Goal: Transaction & Acquisition: Purchase product/service

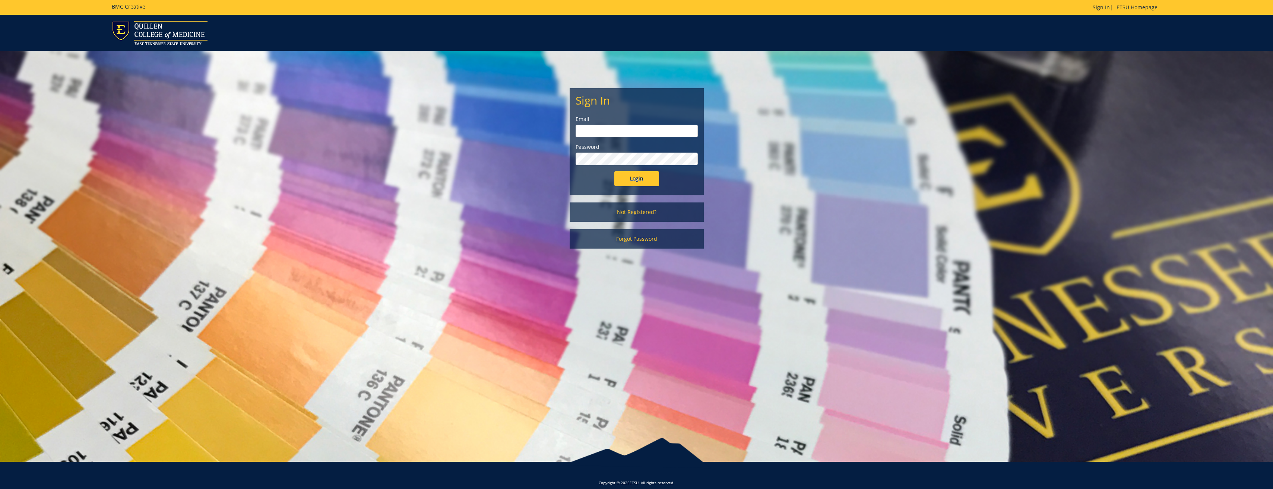
type input "[PERSON_NAME][EMAIL_ADDRESS][DOMAIN_NAME]"
click at [633, 176] on input "Login" at bounding box center [636, 178] width 45 height 15
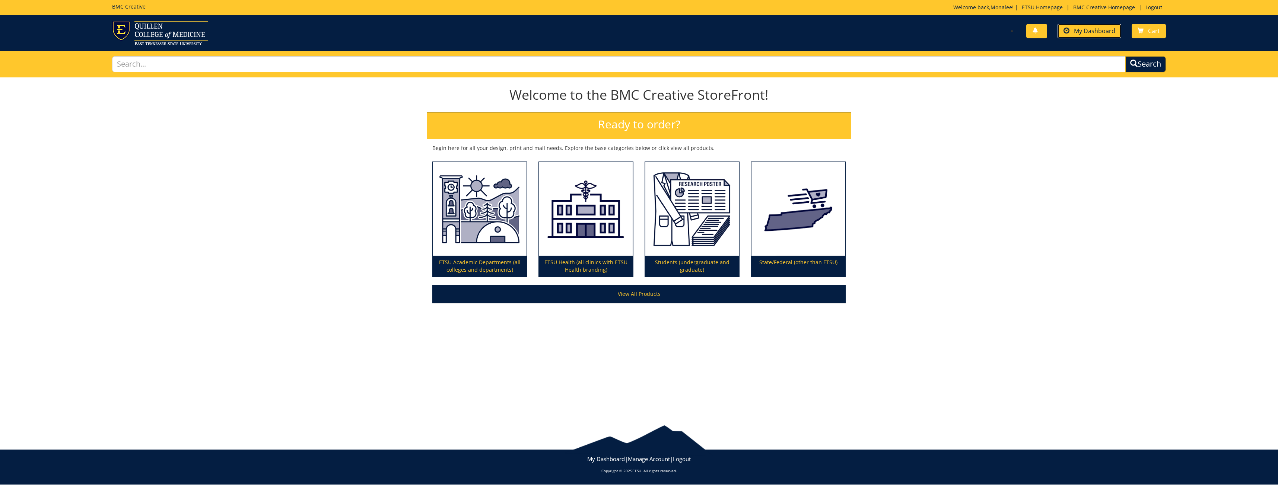
click at [1098, 32] on span "My Dashboard" at bounding box center [1094, 31] width 41 height 8
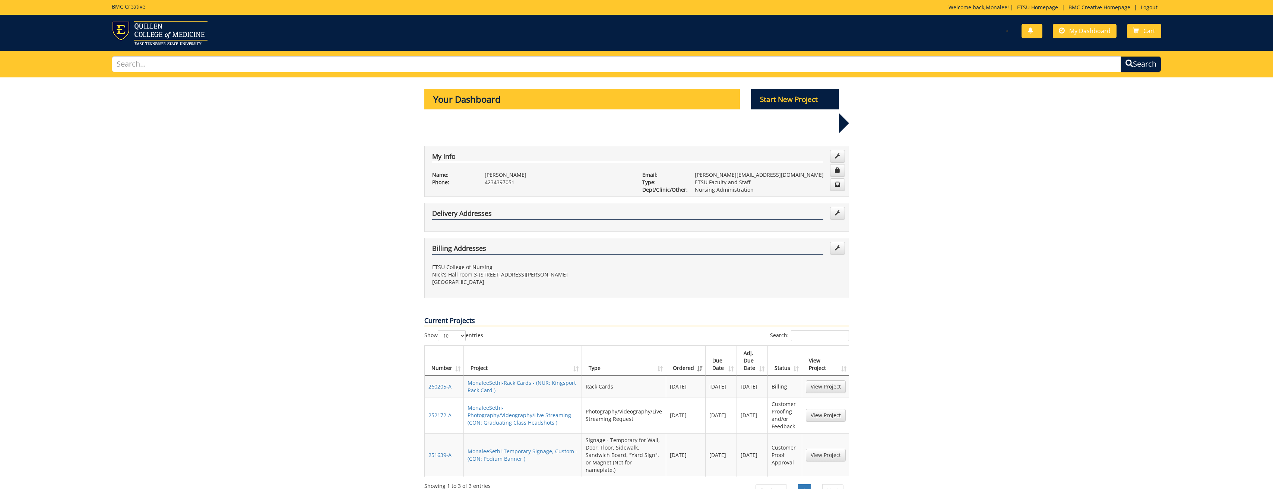
scroll to position [74, 0]
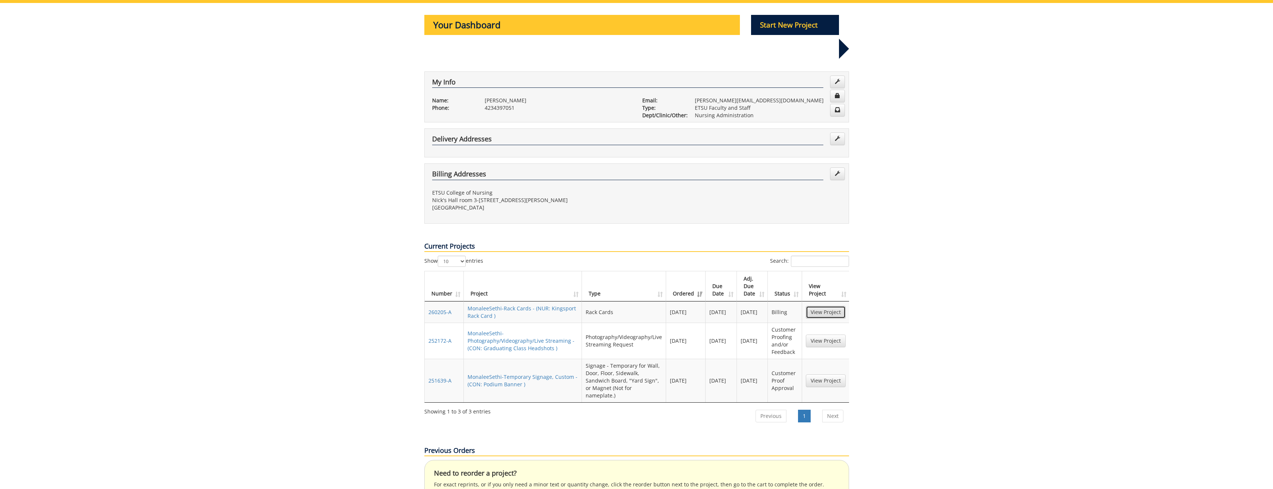
click at [830, 306] on link "View Project" at bounding box center [826, 312] width 40 height 13
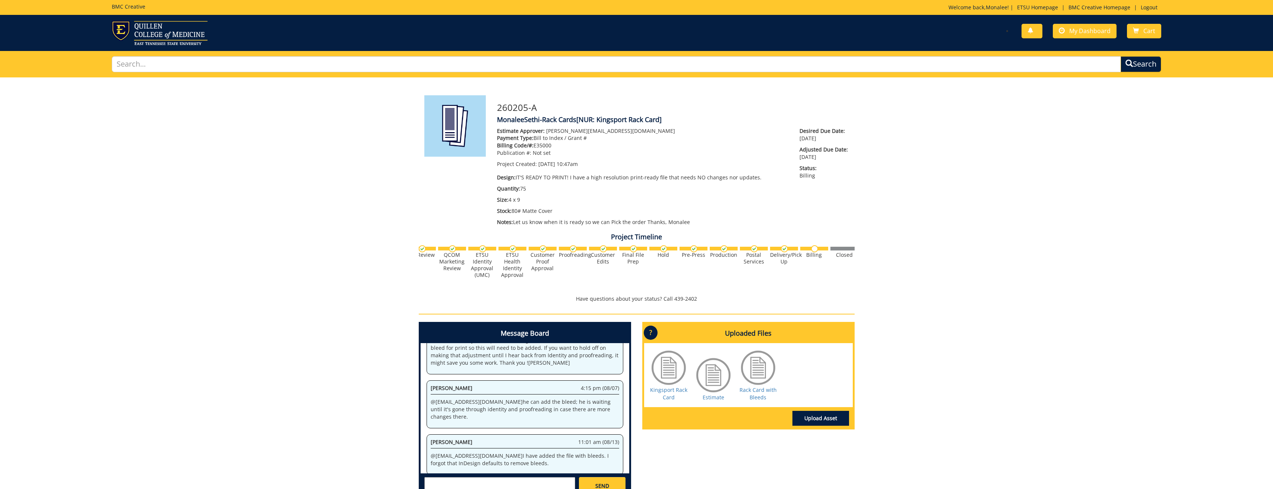
scroll to position [0, 292]
click at [1082, 32] on span "My Dashboard" at bounding box center [1089, 31] width 41 height 8
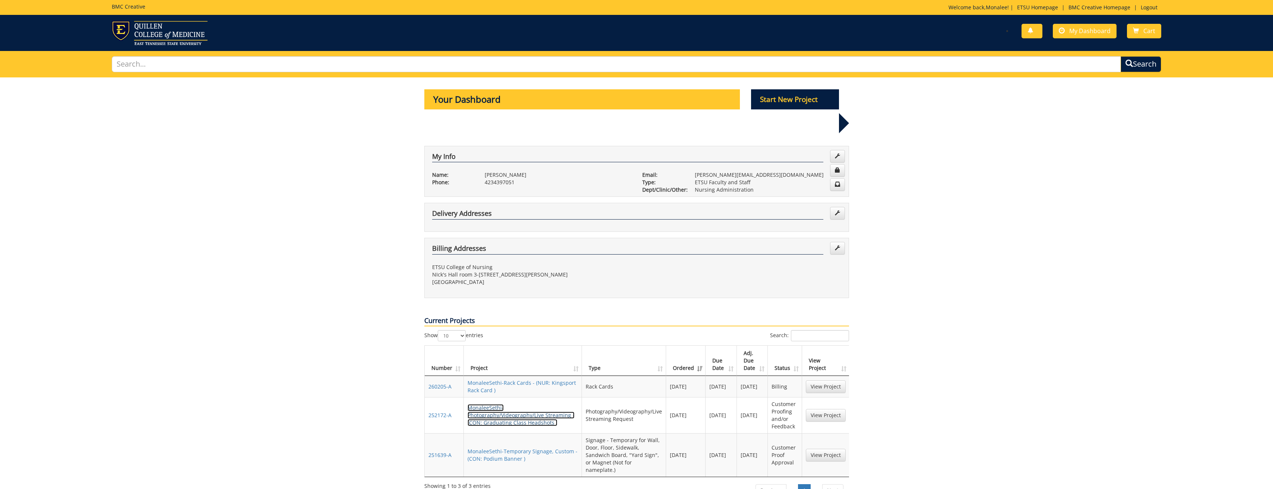
click at [504, 404] on link "MonaleeSethi-Photography/Videography/Live Streaming - (CON: Graduating Class He…" at bounding box center [520, 415] width 107 height 22
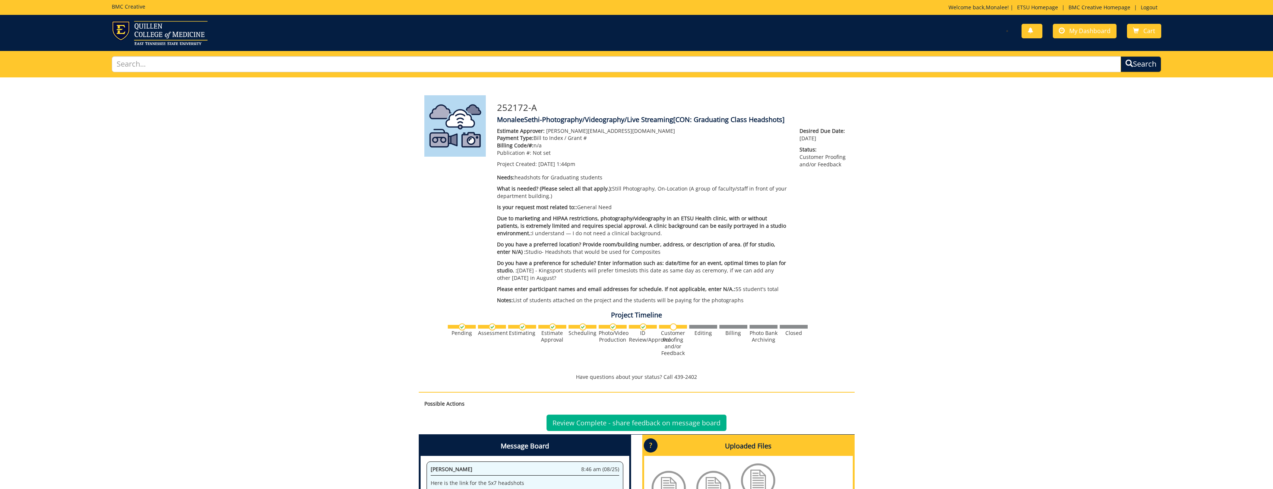
scroll to position [149, 0]
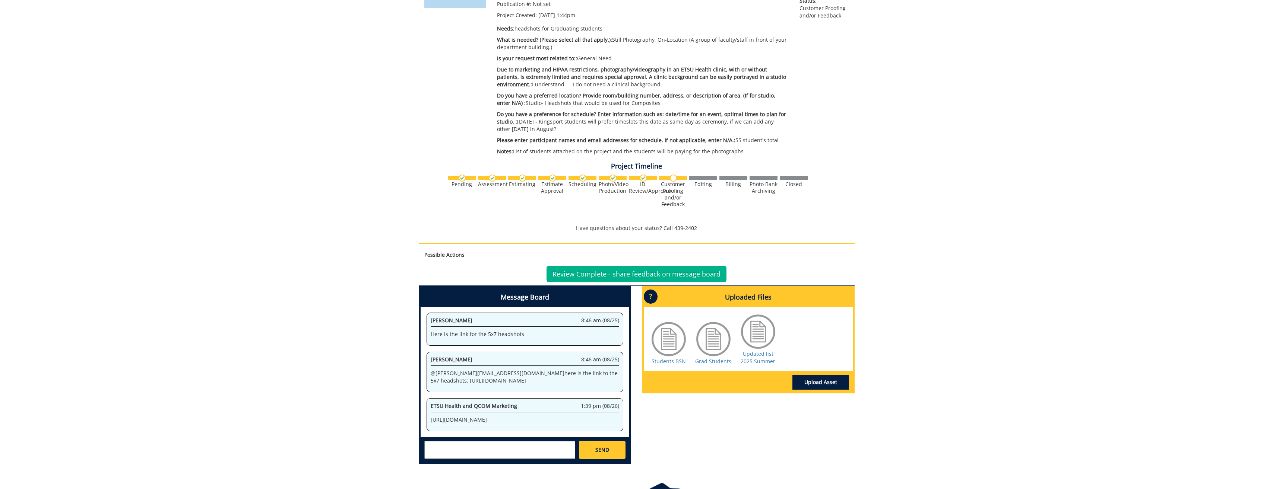
drag, startPoint x: 464, startPoint y: 414, endPoint x: 418, endPoint y: 399, distance: 48.6
click at [418, 399] on div "Message Board System 1:44 pm (06/18) Welcome to the Project Messenger. All mess…" at bounding box center [524, 378] width 223 height 184
drag, startPoint x: 418, startPoint y: 399, endPoint x: 453, endPoint y: 406, distance: 36.2
copy p "https://etsu365-my.sharepoint.com/:f:/g/personal/gougeja_etsu_edu/ElCwQWsPA15Ds…"
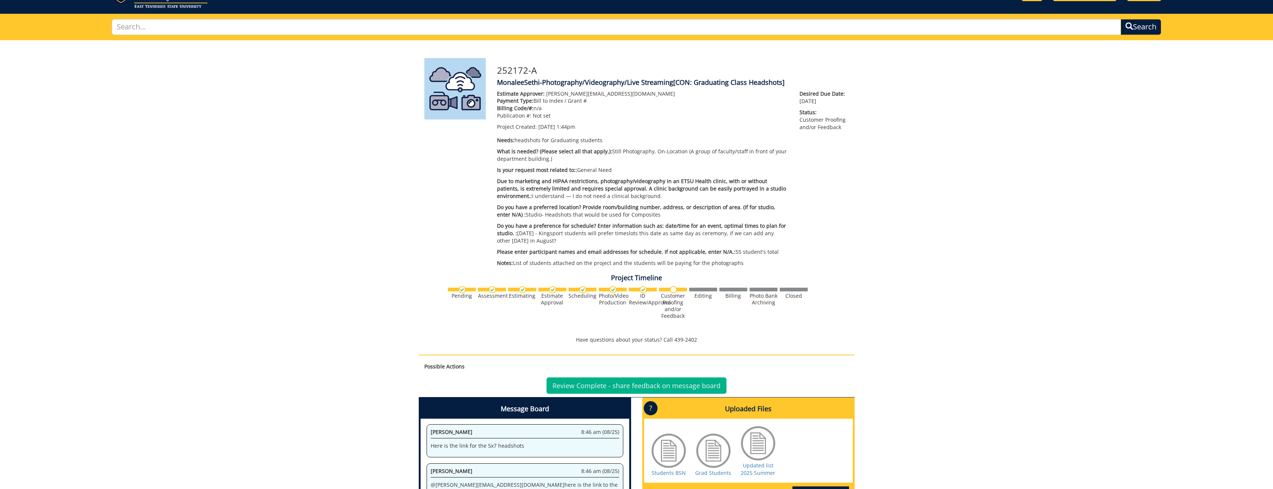
scroll to position [0, 0]
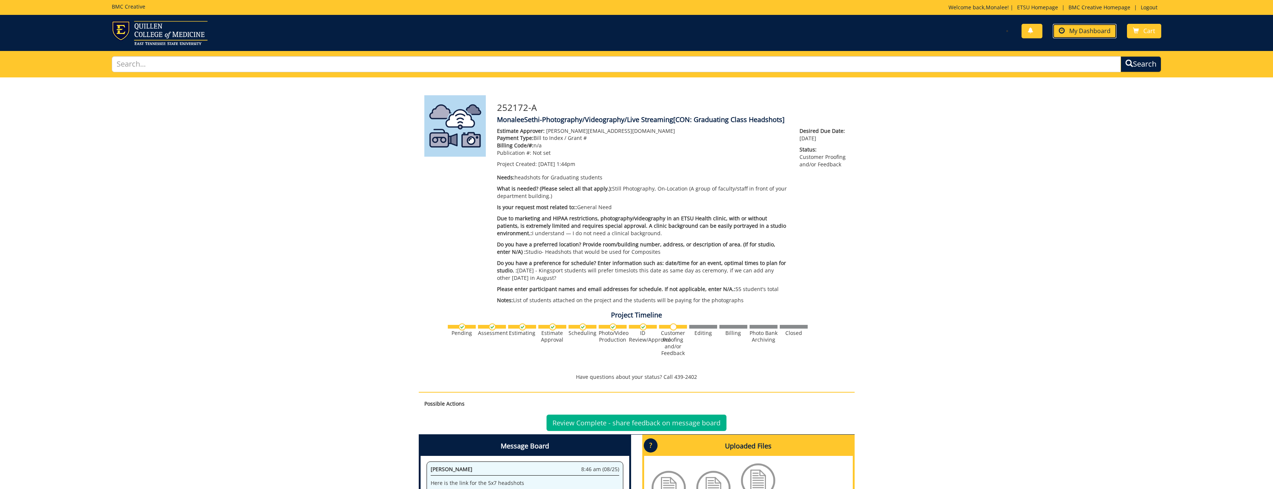
click at [1084, 29] on span "My Dashboard" at bounding box center [1089, 31] width 41 height 8
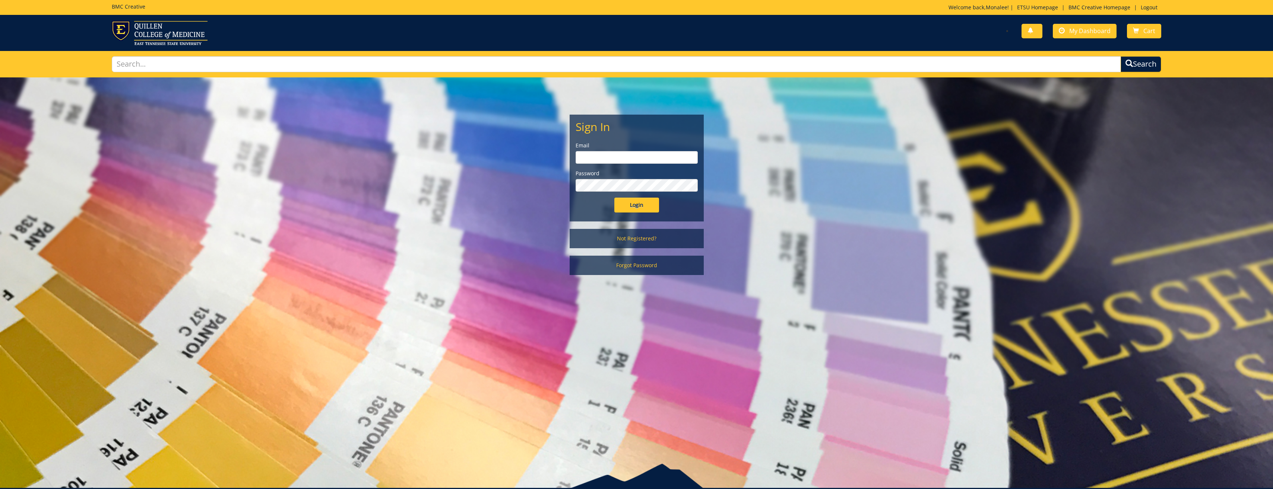
type input "[PERSON_NAME][EMAIL_ADDRESS][DOMAIN_NAME]"
click at [632, 215] on div "Sign In Email sethim@etsu.edu Password Login" at bounding box center [636, 168] width 133 height 106
click at [632, 210] on input "Login" at bounding box center [636, 205] width 45 height 15
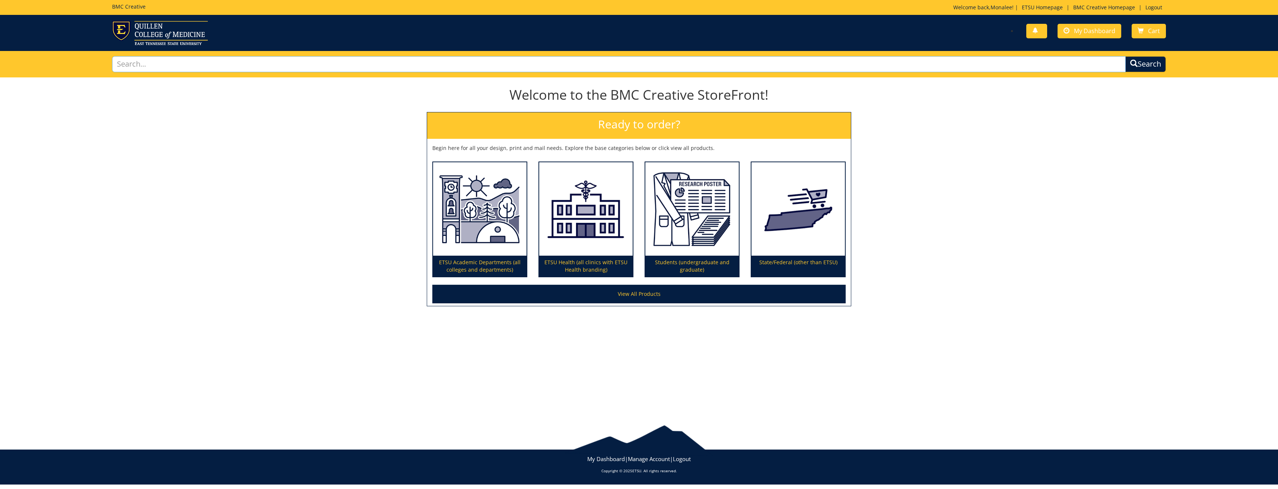
click at [349, 67] on input "text" at bounding box center [619, 64] width 1014 height 16
paste input "onaleeSethi-Class Composites Digital Only"
drag, startPoint x: 163, startPoint y: 64, endPoint x: 93, endPoint y: 60, distance: 69.8
click at [94, 60] on div "onaleeSethi-Class Composites Digital Only Search" at bounding box center [639, 64] width 1278 height 26
type input "class Composites Digital Only"
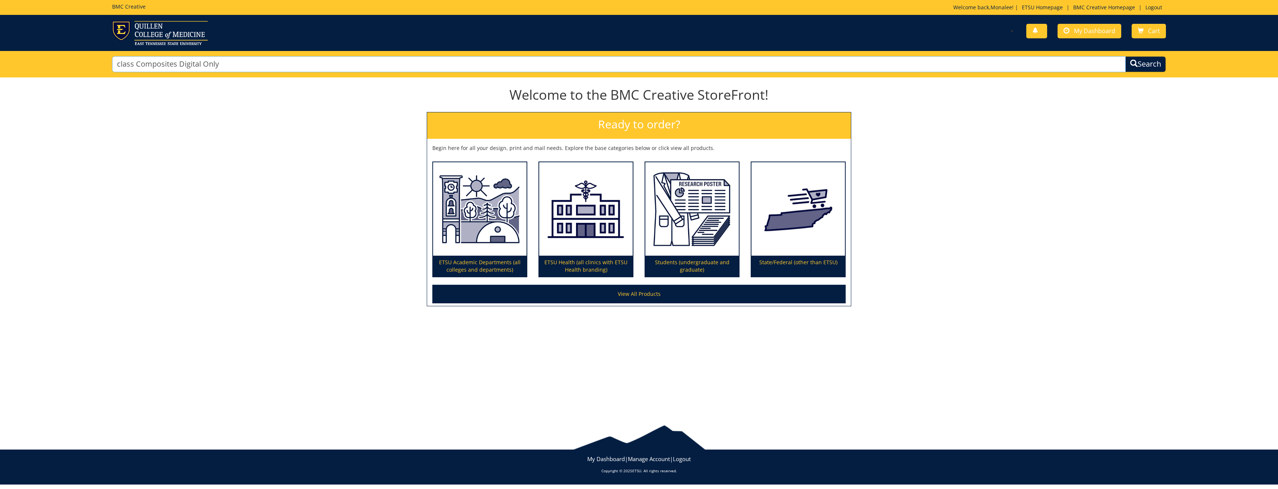
click at [1126, 56] on button "Search" at bounding box center [1146, 64] width 41 height 16
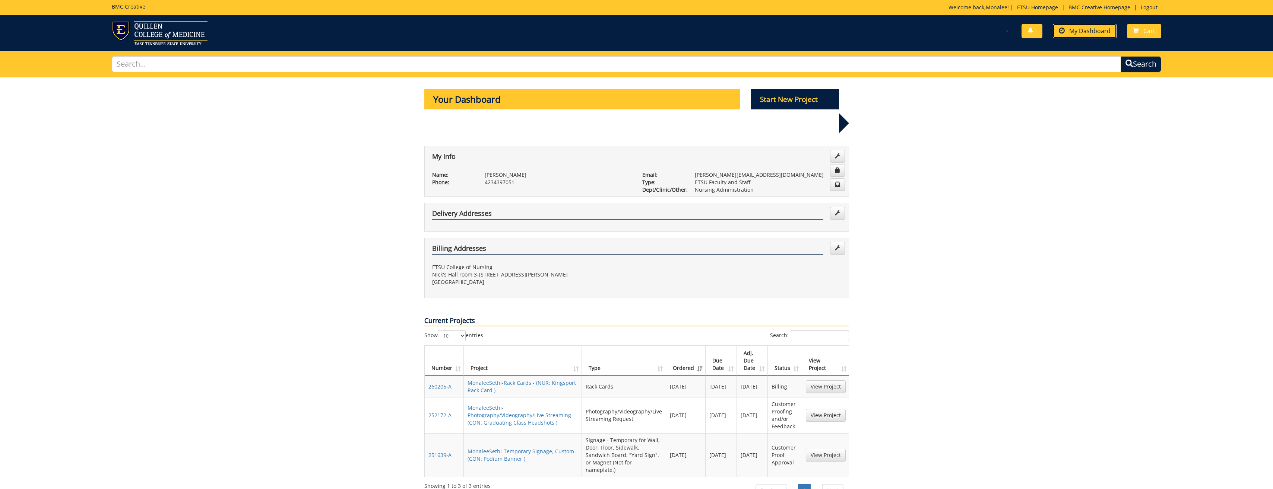
click at [1088, 28] on span "My Dashboard" at bounding box center [1089, 31] width 41 height 8
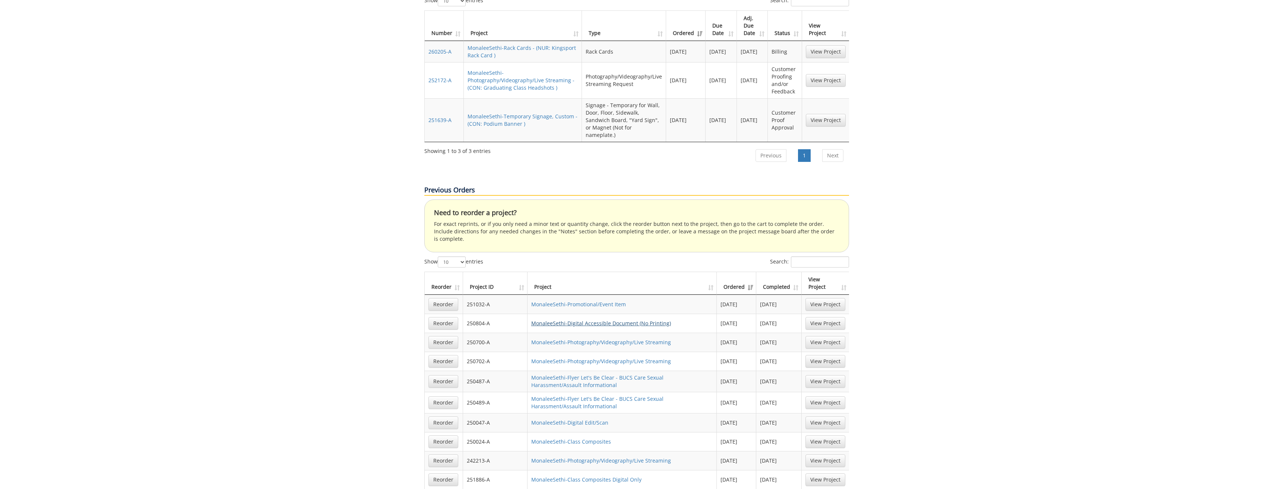
scroll to position [372, 0]
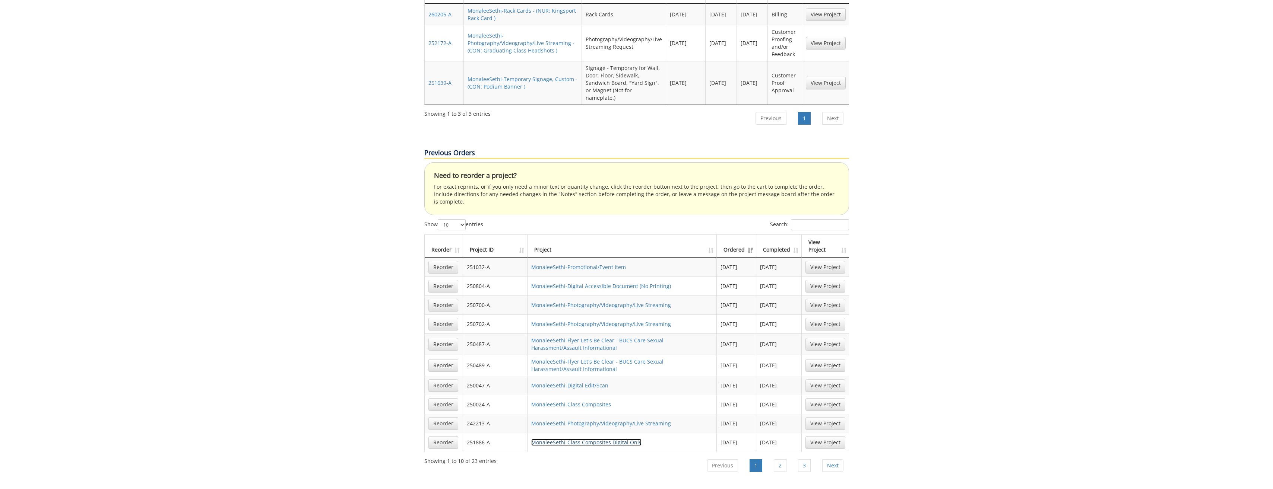
click at [562, 439] on link "MonaleeSethi-Class Composites Digital Only" at bounding box center [586, 442] width 110 height 7
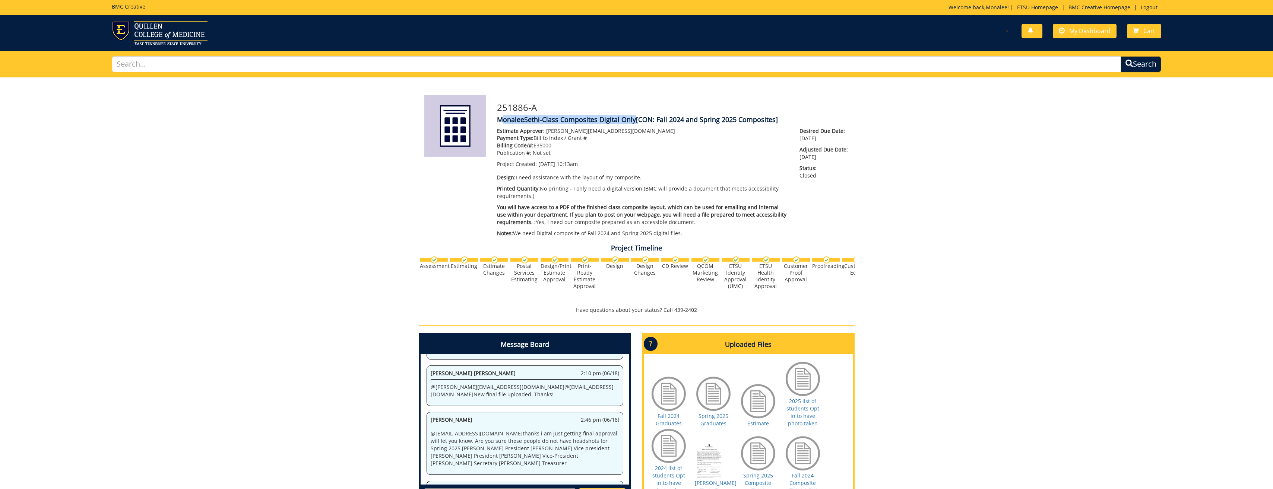
drag, startPoint x: 503, startPoint y: 117, endPoint x: 634, endPoint y: 117, distance: 131.1
click at [634, 117] on h4 "MonaleeSethi-Class Composites Digital Only [CON: Fall 2024 and Spring 2025 Comp…" at bounding box center [673, 119] width 352 height 7
copy h4 "onaleeSethi-Class Composites Digital Only"
click at [164, 61] on input "text" at bounding box center [616, 64] width 1009 height 16
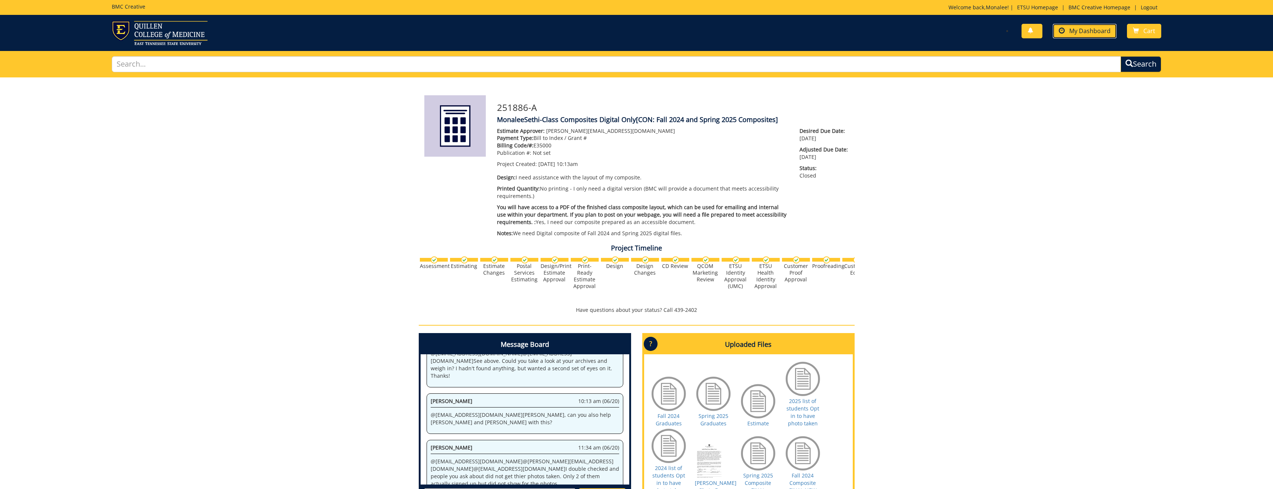
click at [1094, 33] on span "My Dashboard" at bounding box center [1089, 31] width 41 height 8
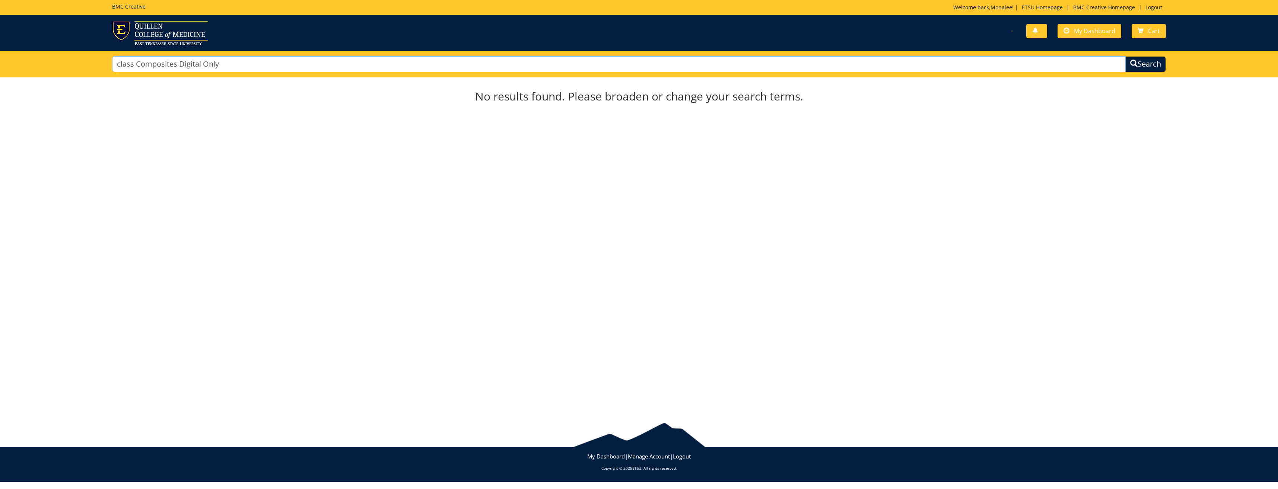
drag, startPoint x: 233, startPoint y: 62, endPoint x: 204, endPoint y: 57, distance: 29.5
click at [204, 57] on input "class Composites Digital Only" at bounding box center [619, 64] width 1014 height 16
type input "class Composites Digital"
click at [1126, 56] on button "Search" at bounding box center [1146, 64] width 41 height 16
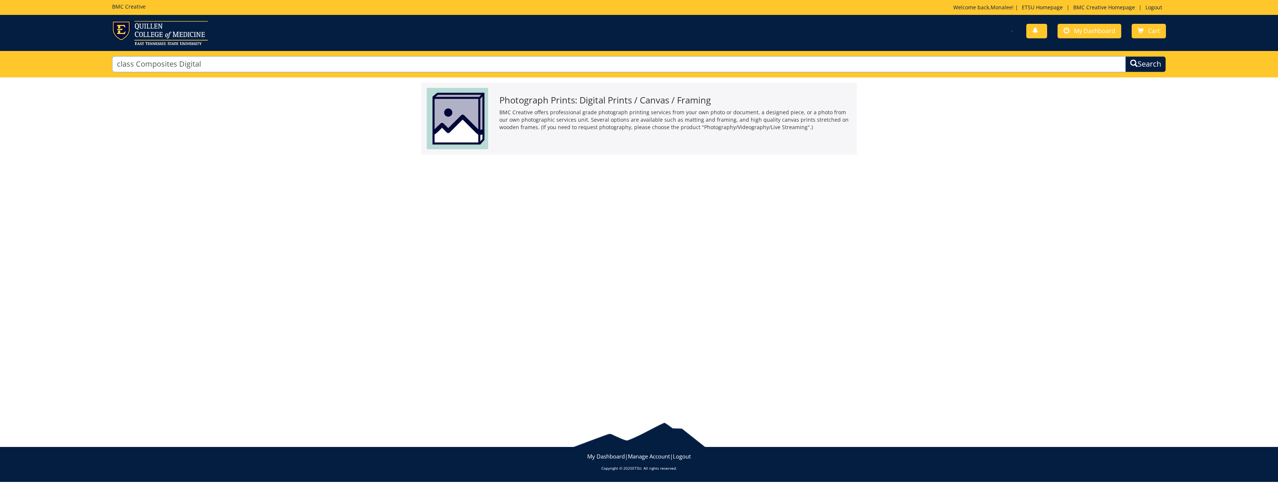
drag, startPoint x: 234, startPoint y: 67, endPoint x: 181, endPoint y: 66, distance: 53.7
click at [181, 66] on input "class Composites Digital" at bounding box center [619, 64] width 1014 height 16
click at [128, 63] on input "class Composites" at bounding box center [619, 64] width 1014 height 16
drag, startPoint x: 134, startPoint y: 63, endPoint x: 109, endPoint y: 63, distance: 25.7
click at [109, 63] on div "class Composites Search" at bounding box center [639, 64] width 1065 height 26
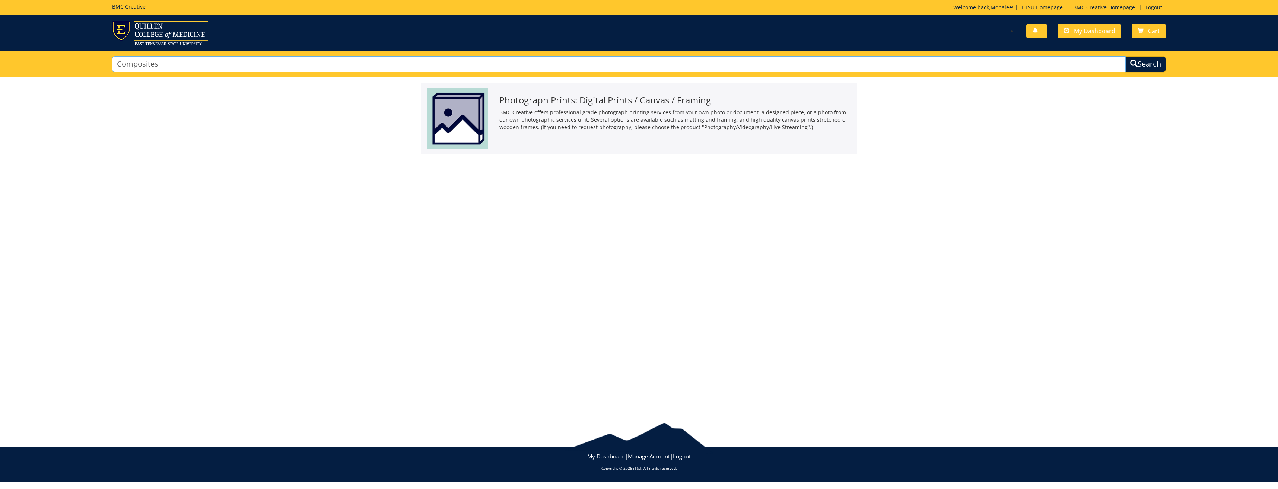
type input "Composites"
click at [1126, 56] on button "Search" at bounding box center [1146, 64] width 41 height 16
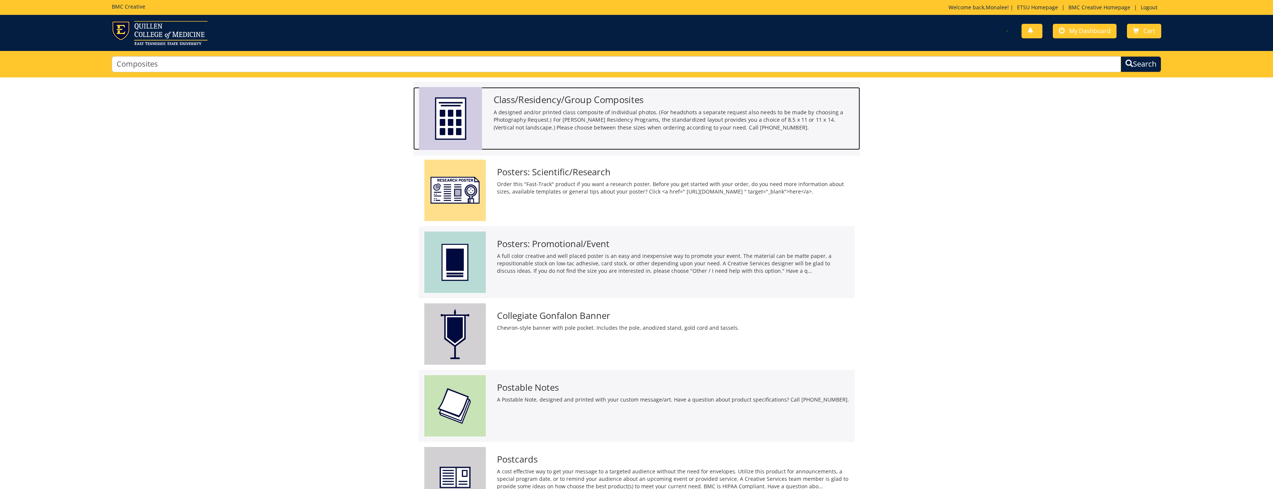
click at [590, 103] on h3 "Class/Residency/Group Composites" at bounding box center [673, 100] width 361 height 10
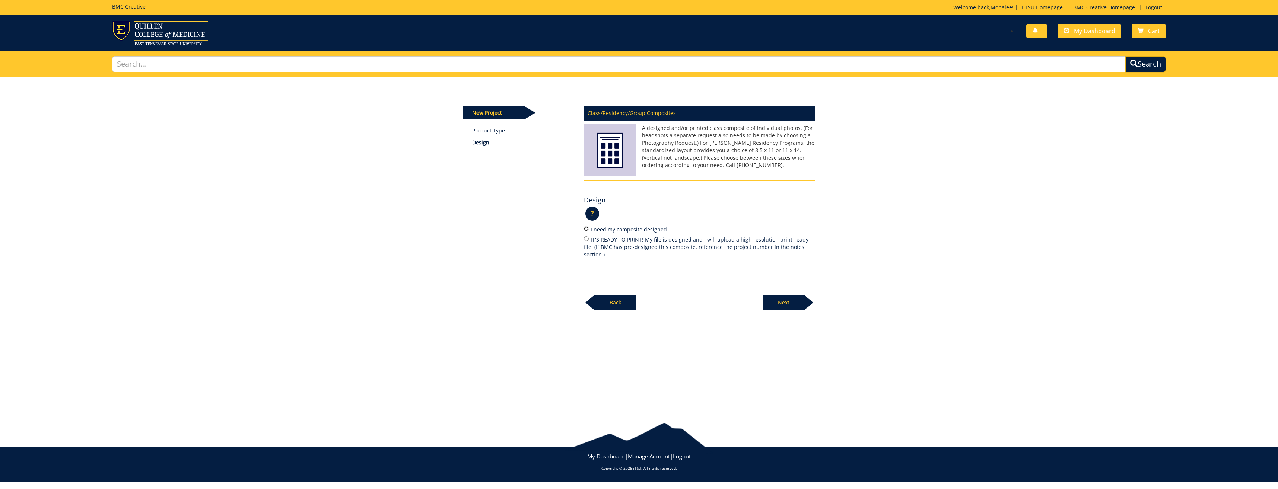
click at [586, 230] on input "I need my composite designed." at bounding box center [586, 228] width 5 height 5
radio input "true"
click at [790, 297] on p "Next" at bounding box center [784, 302] width 42 height 15
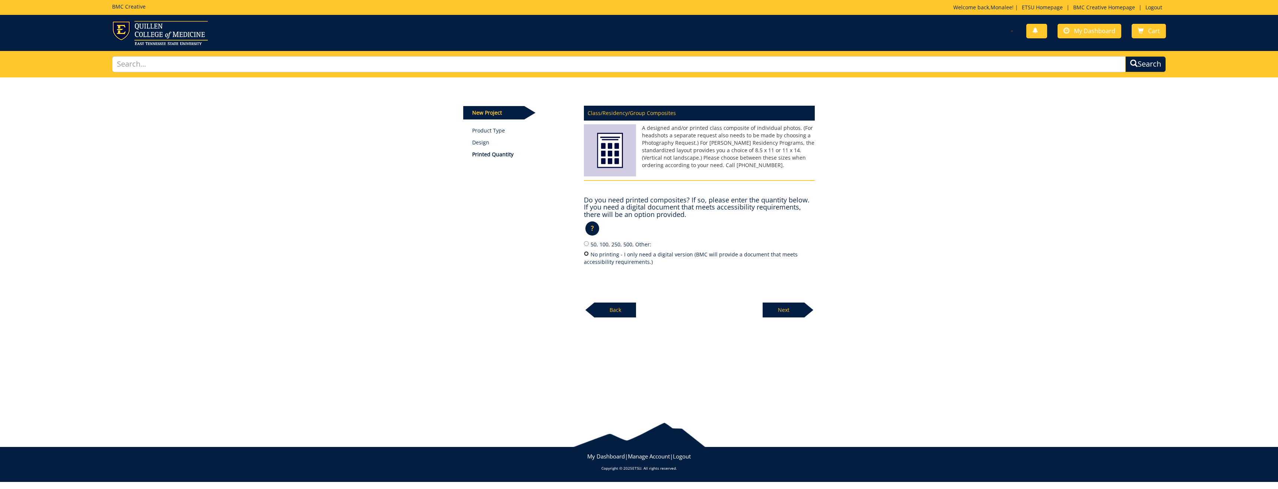
click at [584, 254] on input "No printing - I only need a digital version (BMC will provide a document that m…" at bounding box center [586, 253] width 5 height 5
radio input "true"
click at [804, 308] on p "Next" at bounding box center [784, 310] width 42 height 15
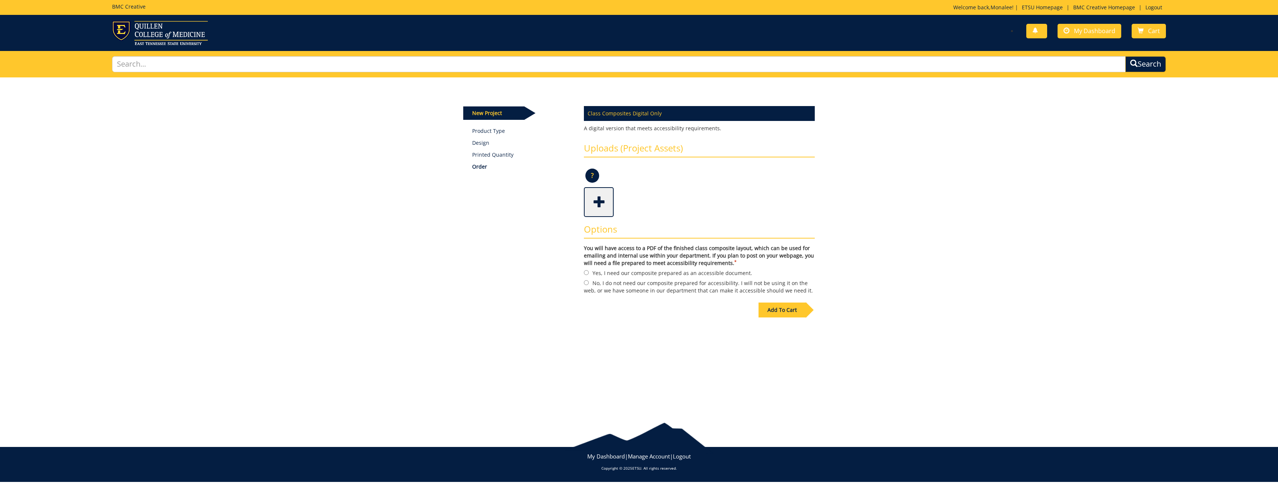
click at [599, 202] on span at bounding box center [600, 201] width 30 height 26
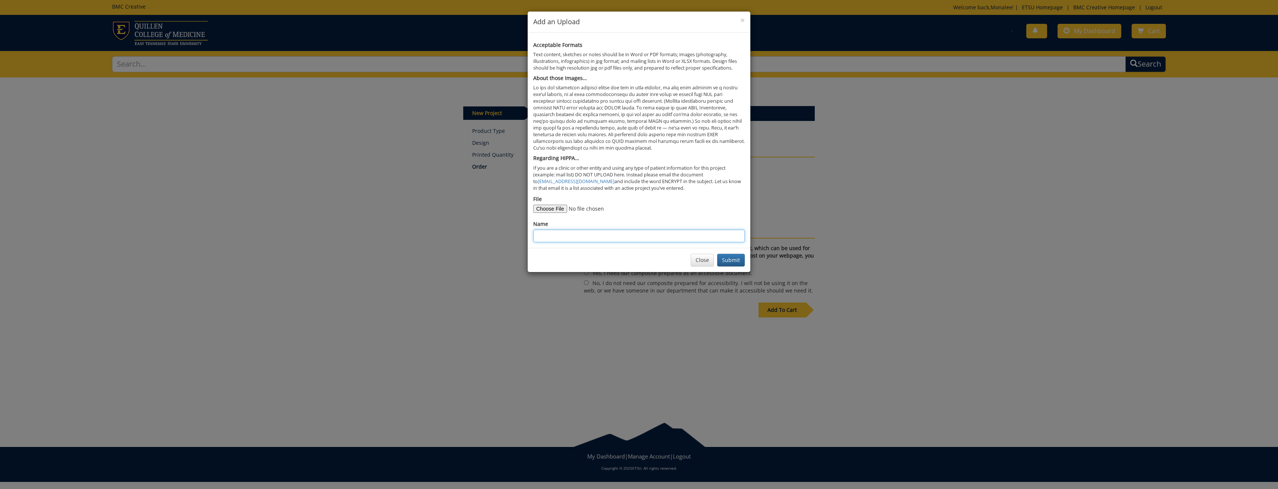
paste input "onaleeSethi-Class Composites Digital Only"
type input "onaleeSethi-Class Composites Digital Only"
drag, startPoint x: 653, startPoint y: 238, endPoint x: 489, endPoint y: 241, distance: 163.5
click at [489, 241] on div "× Add an Upload Acceptable Formats Text content, sketches or notes should be in…" at bounding box center [639, 244] width 1278 height 489
click at [696, 260] on button "Close" at bounding box center [702, 260] width 23 height 13
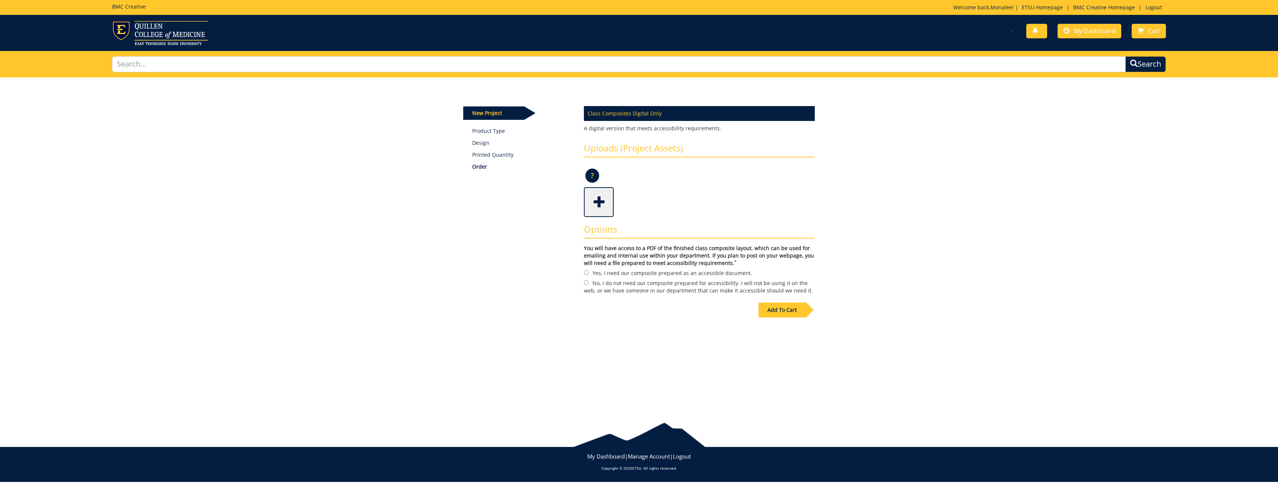
click at [590, 272] on label "Yes, I need our composite prepared as an accessible document." at bounding box center [699, 273] width 231 height 8
click at [589, 272] on input "Yes, I need our composite prepared as an accessible document." at bounding box center [586, 272] width 5 height 5
radio input "true"
click at [805, 308] on div "Add To Cart" at bounding box center [782, 310] width 47 height 15
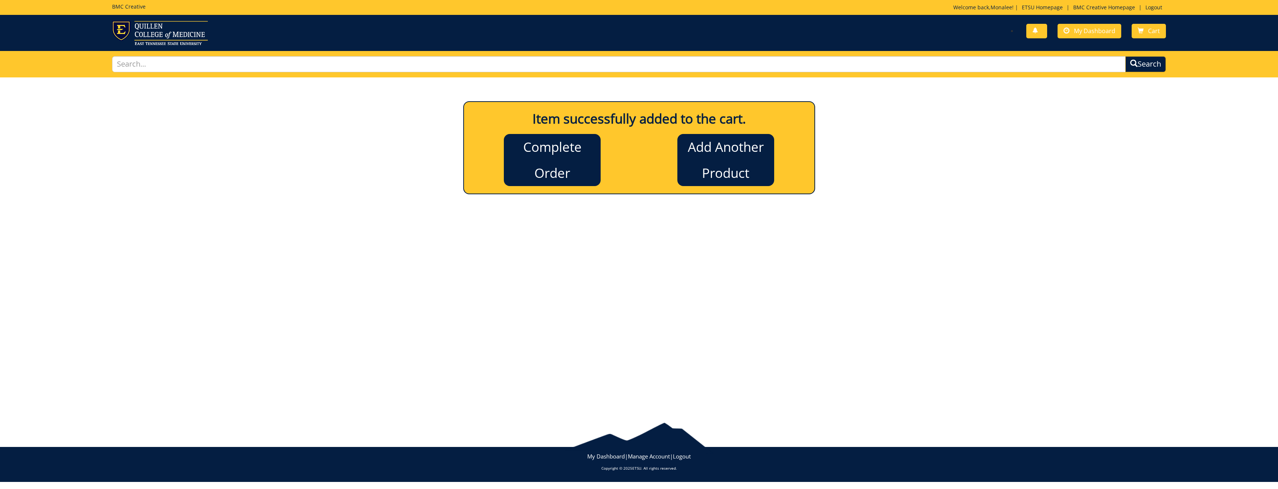
click at [528, 132] on div "Complete Order" at bounding box center [553, 157] width 174 height 58
click at [534, 147] on link "Complete Order" at bounding box center [552, 160] width 97 height 52
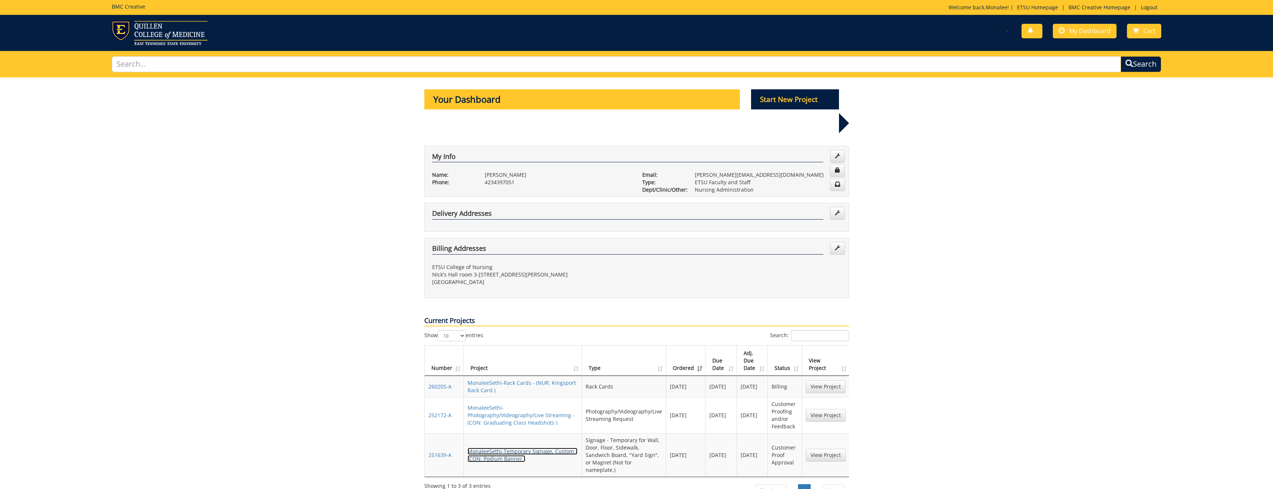
click at [486, 448] on link "MonaleeSethi-Temporary Signage, Custom - (CON: Podium Banner )" at bounding box center [522, 455] width 110 height 15
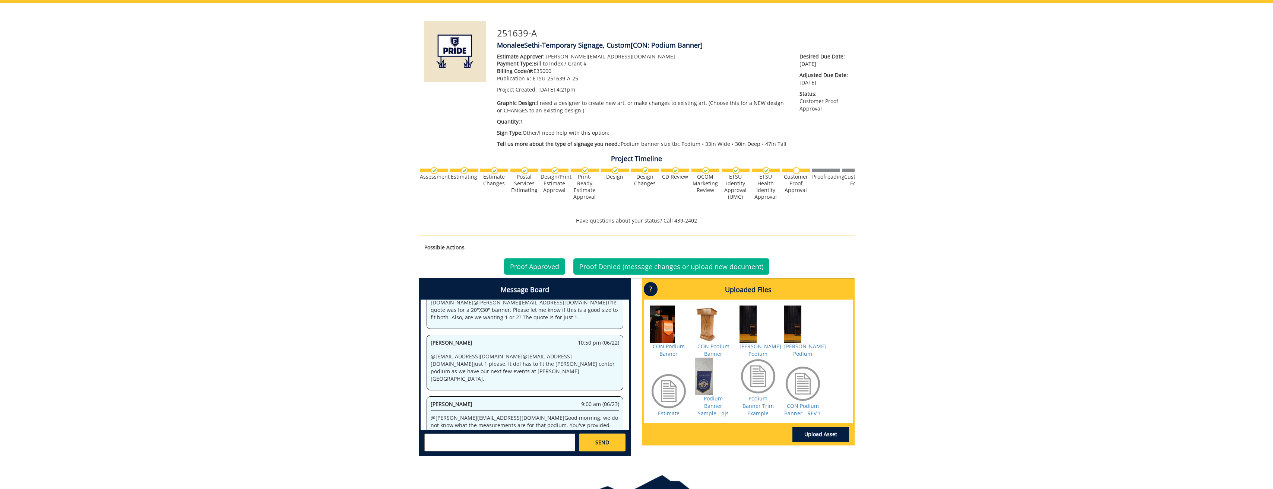
scroll to position [112, 0]
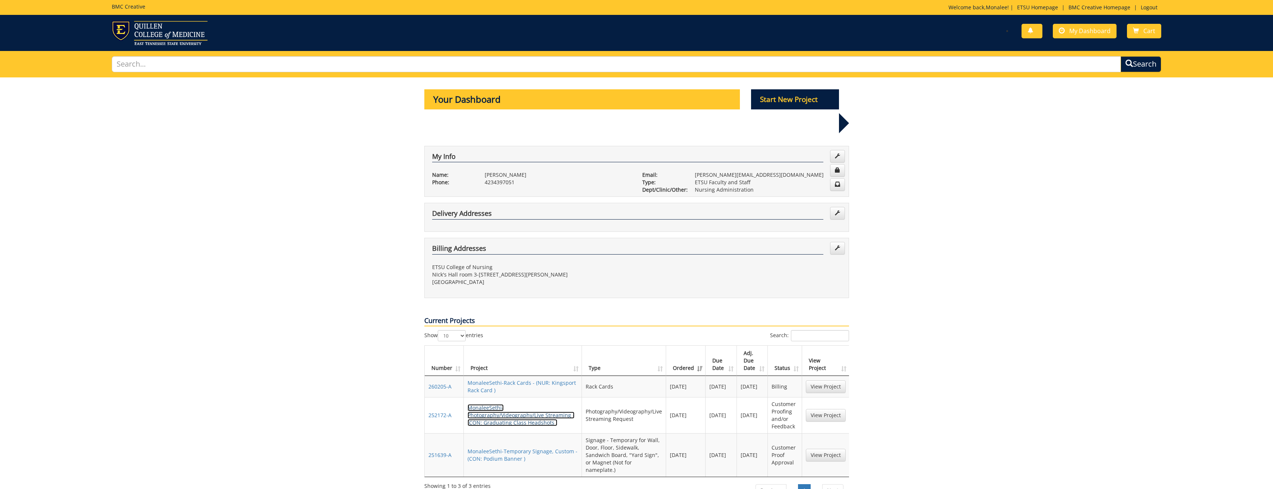
click at [500, 404] on link "MonaleeSethi-Photography/Videography/Live Streaming - (CON: Graduating Class He…" at bounding box center [520, 415] width 107 height 22
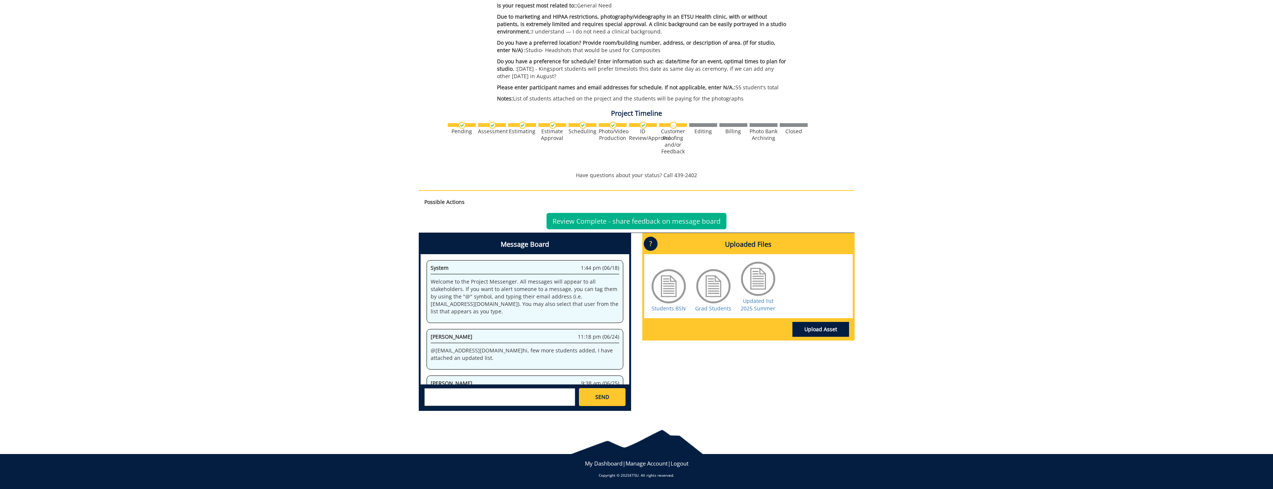
scroll to position [323, 0]
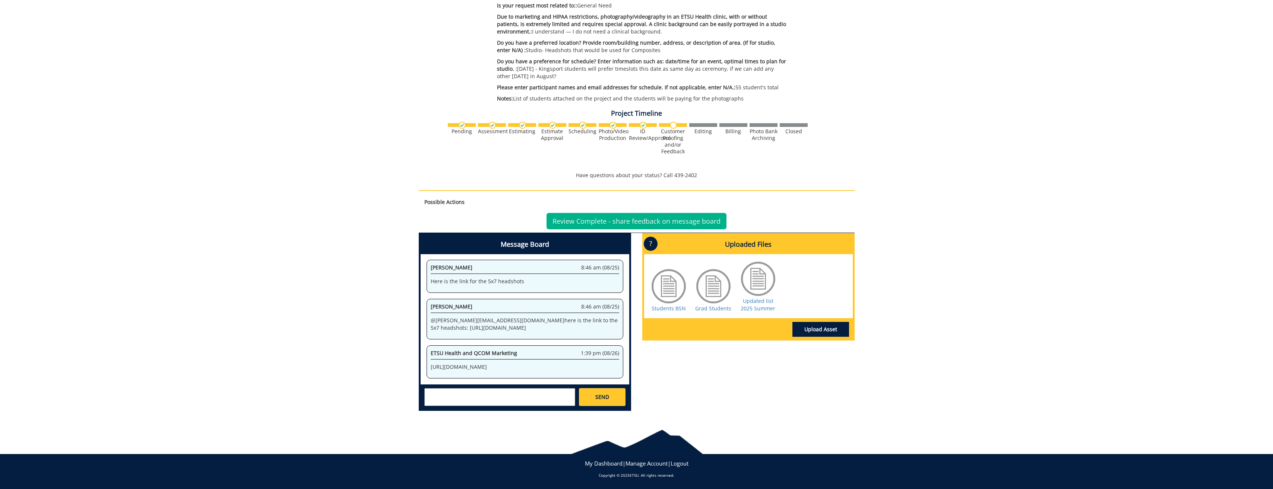
drag, startPoint x: 464, startPoint y: 364, endPoint x: 428, endPoint y: 346, distance: 40.8
click at [428, 346] on div "ETSU Health and QCOM Marketing 1:39 pm (08/26) https://etsu365-my.sharepoint.co…" at bounding box center [524, 362] width 197 height 33
drag, startPoint x: 428, startPoint y: 346, endPoint x: 459, endPoint y: 359, distance: 33.6
copy p "[URL][DOMAIN_NAME]"
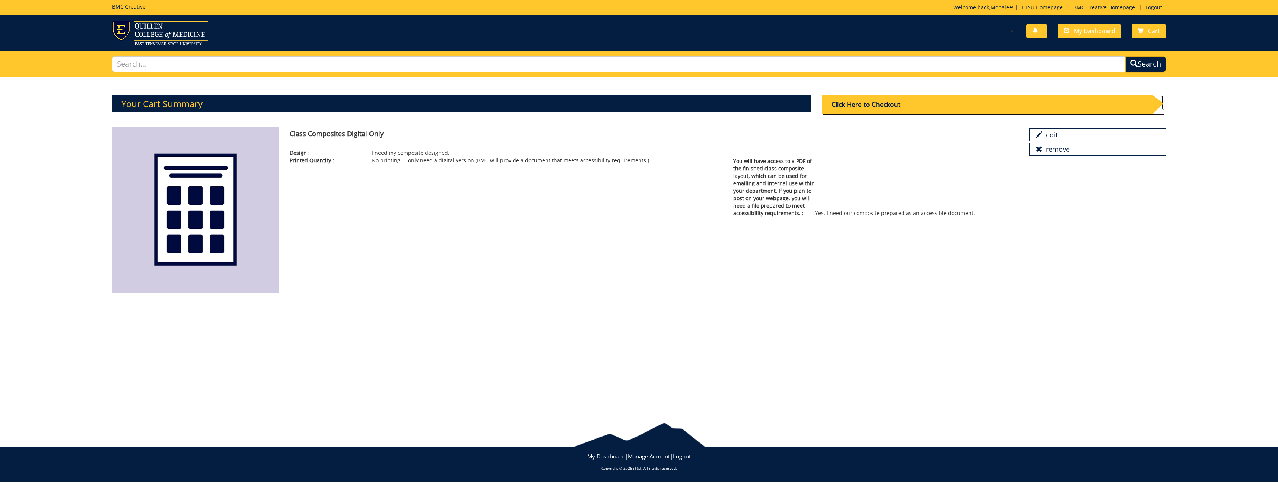
click at [876, 105] on div "Click Here to Checkout" at bounding box center [987, 104] width 331 height 18
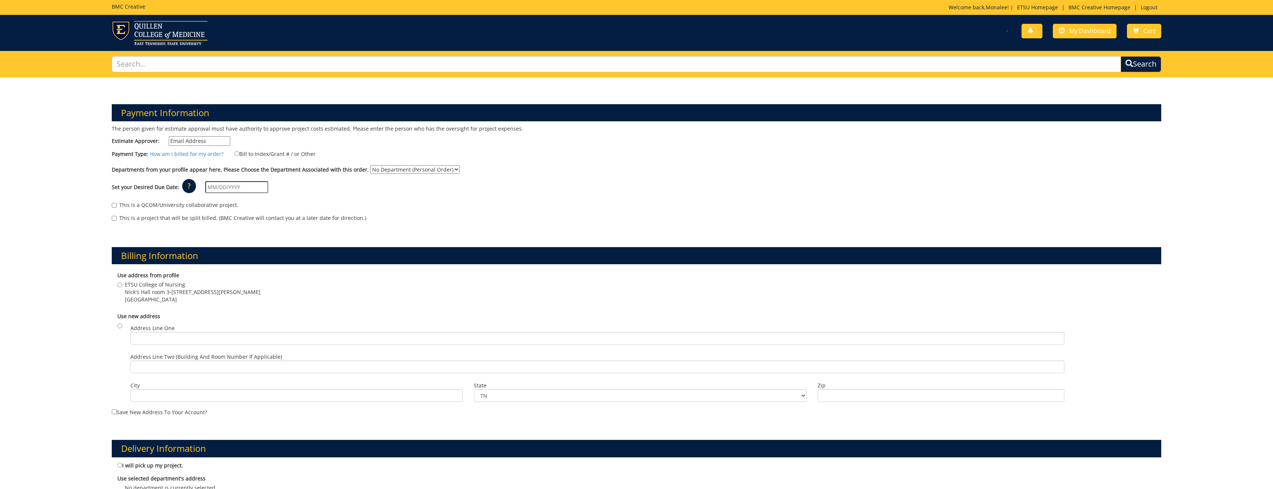
click at [187, 140] on input "Estimate Approver:" at bounding box center [199, 141] width 61 height 10
type input "sethim@etsu.edu"
type input "08/06/2025"
type input "[PERSON_NAME]'s Hall - Nursing 310"
type input "[STREET_ADDRESS][PERSON_NAME]"
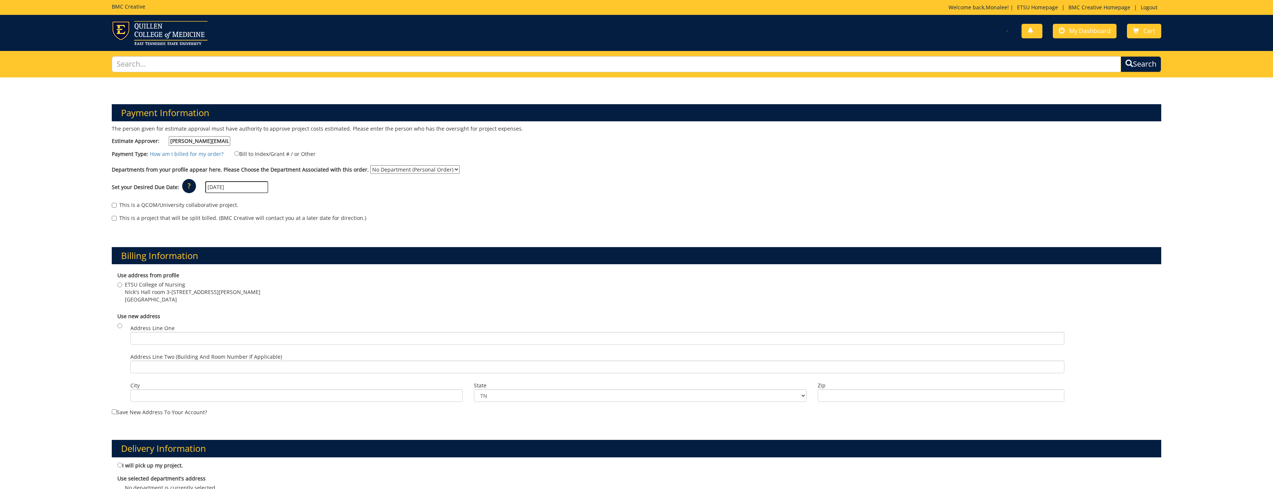
type input "Johnson city"
type input "37614"
click at [264, 270] on td "29" at bounding box center [264, 271] width 10 height 11
type input "[DATE]"
click at [385, 169] on select "No Department (Personal Order) Nursing Administration" at bounding box center [414, 169] width 89 height 9
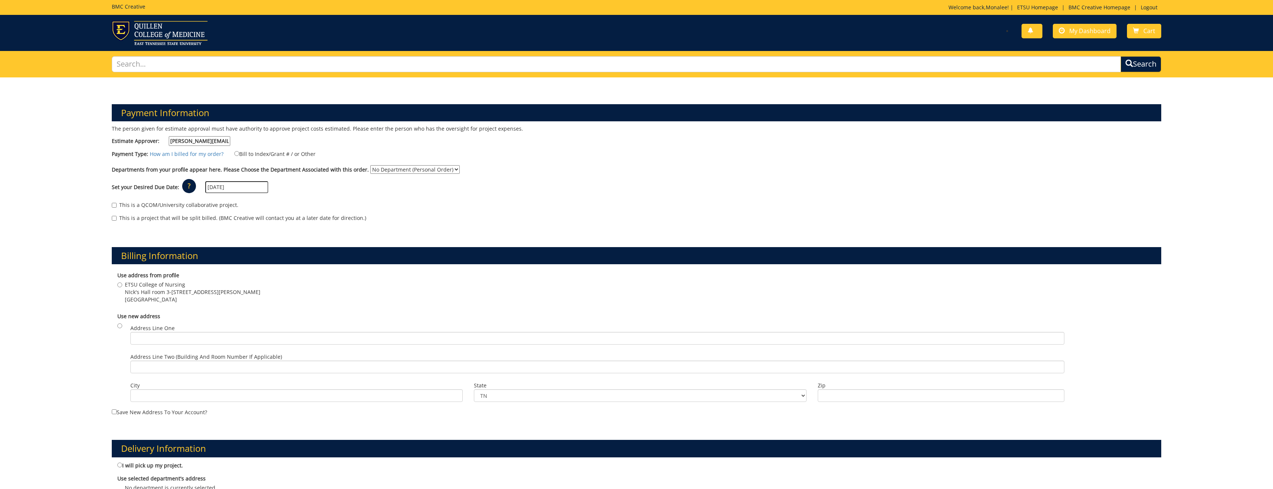
select select "126"
click at [370, 165] on select "No Department (Personal Order) Nursing Administration" at bounding box center [414, 169] width 89 height 9
click at [128, 284] on span "ETSU College of Nursing" at bounding box center [193, 284] width 136 height 7
click at [122, 284] on input "ETSU College of Nursing NIck's Hall room 3-310 , 365 Stout drive Johnson City ,…" at bounding box center [119, 285] width 5 height 5
radio input "true"
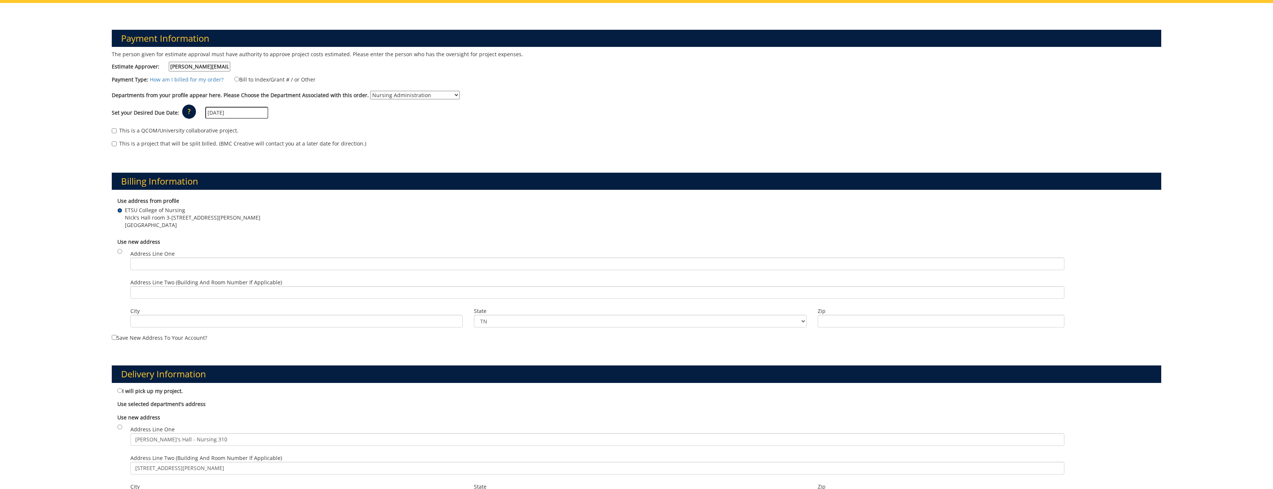
scroll to position [149, 0]
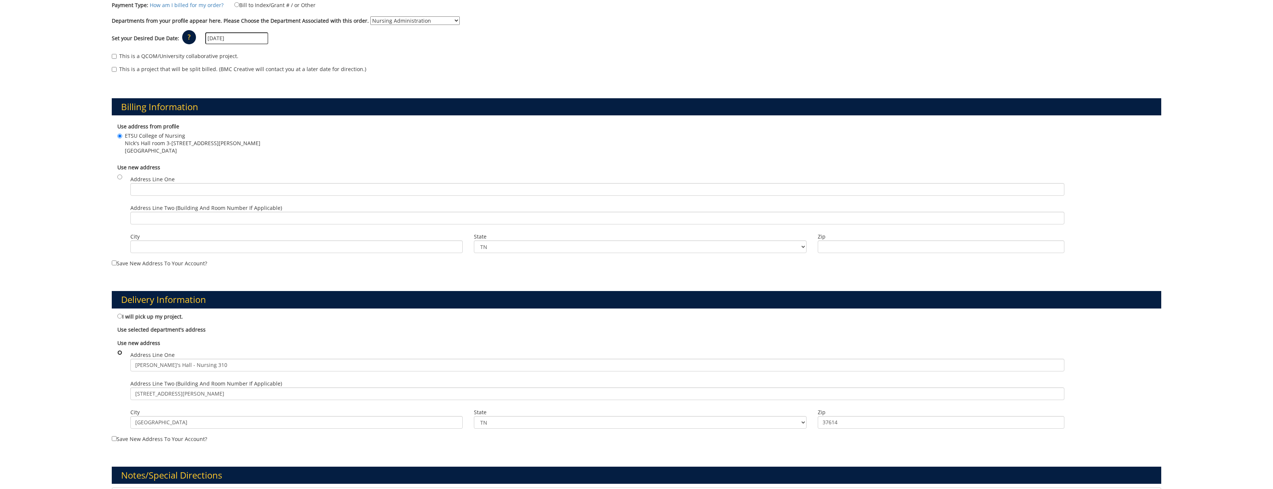
click at [121, 353] on input "radio" at bounding box center [119, 352] width 5 height 5
radio input "true"
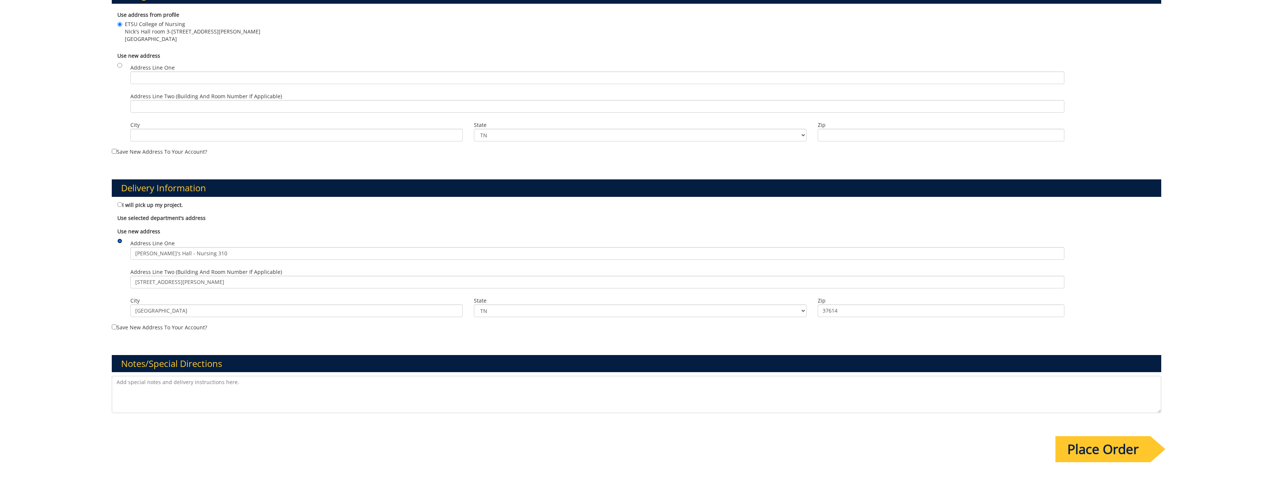
scroll to position [298, 0]
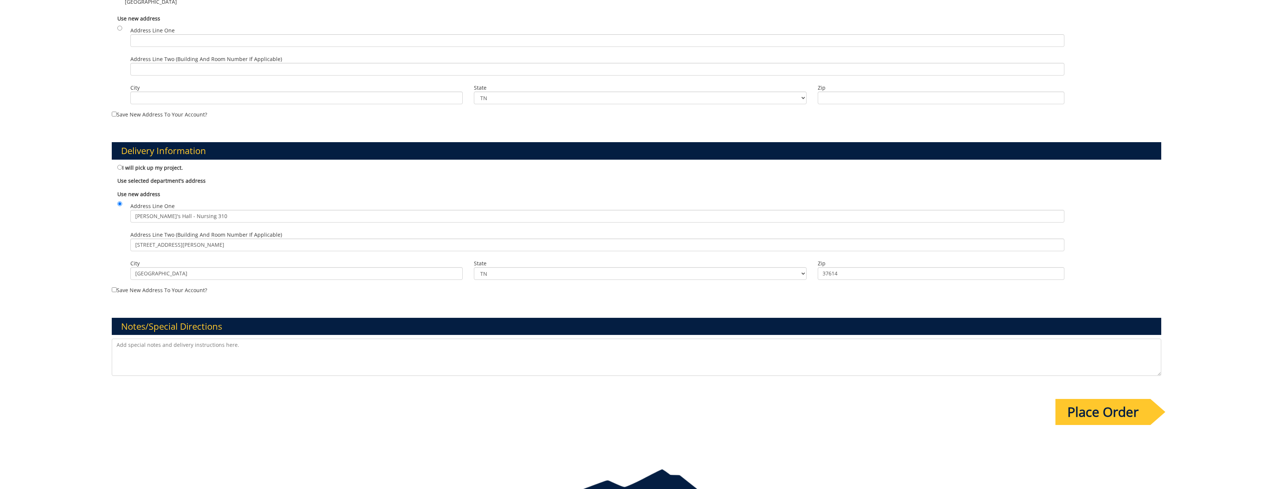
click at [203, 348] on textarea at bounding box center [637, 357] width 1050 height 37
paste textarea "https://etsu365-my.sharepoint.com/:f:/g/personal/gougeja_etsu_edu/ElCwQWsPA15Ds…"
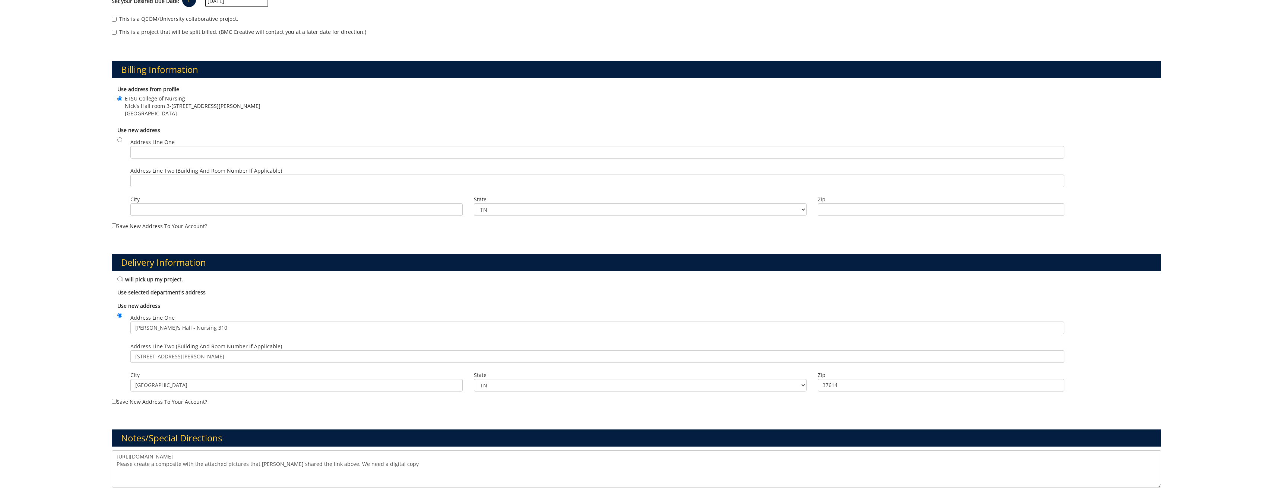
scroll to position [261, 0]
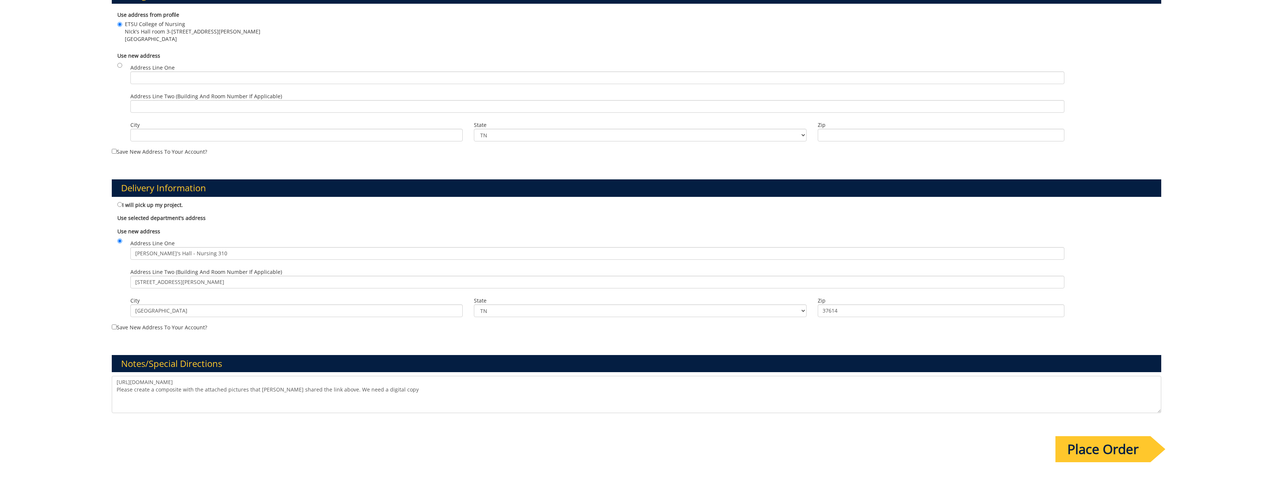
type textarea "https://etsu365-my.sharepoint.com/:f:/g/personal/gougeja_etsu_edu/ElCwQWsPA15Ds…"
click at [1125, 454] on input "Place Order" at bounding box center [1102, 450] width 95 height 26
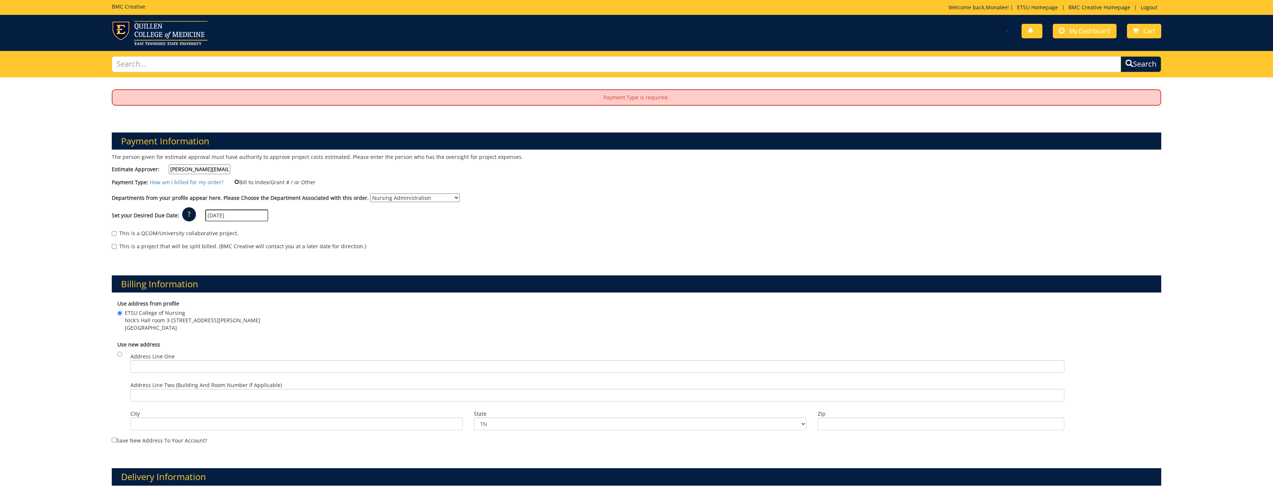
click at [235, 182] on input "Bill to Index/Grant # / or Other" at bounding box center [236, 182] width 5 height 5
radio input "true"
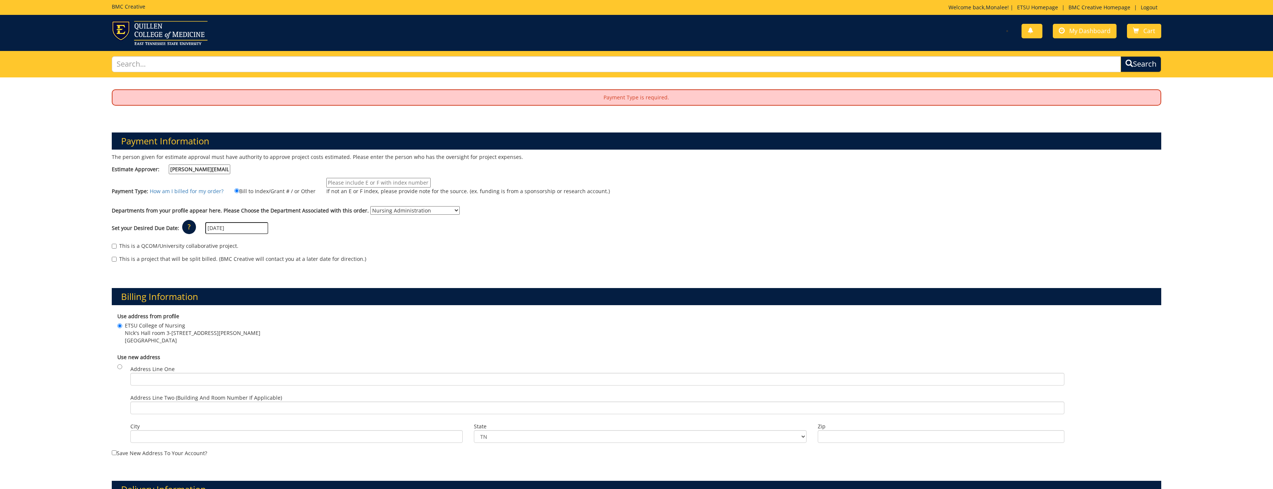
click at [372, 183] on input "If not an E or F index, please provide note for the source. (ex. funding is fro…" at bounding box center [378, 183] width 104 height 10
type input "E35000"
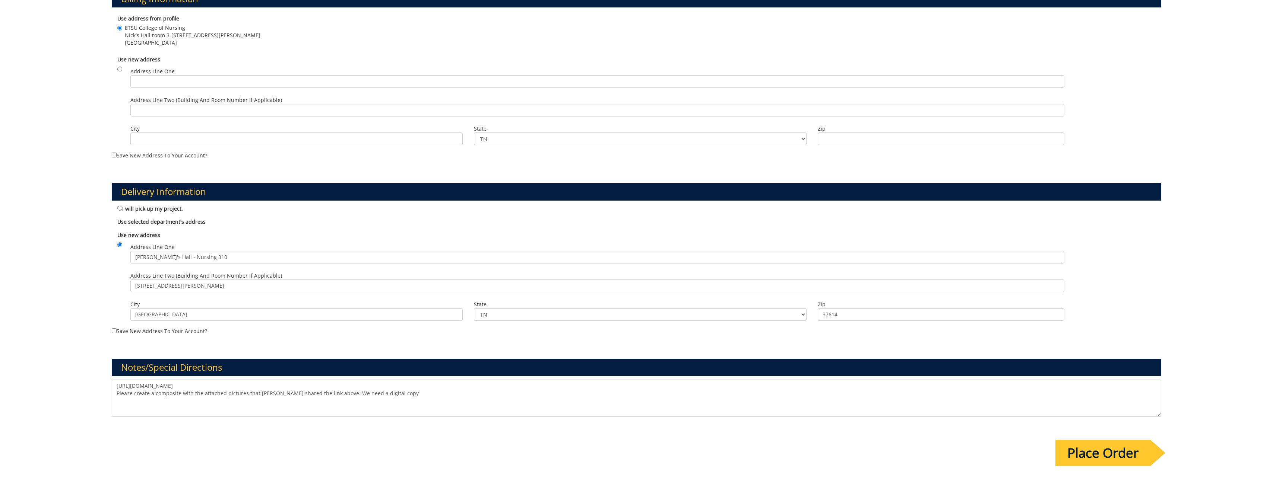
scroll to position [335, 0]
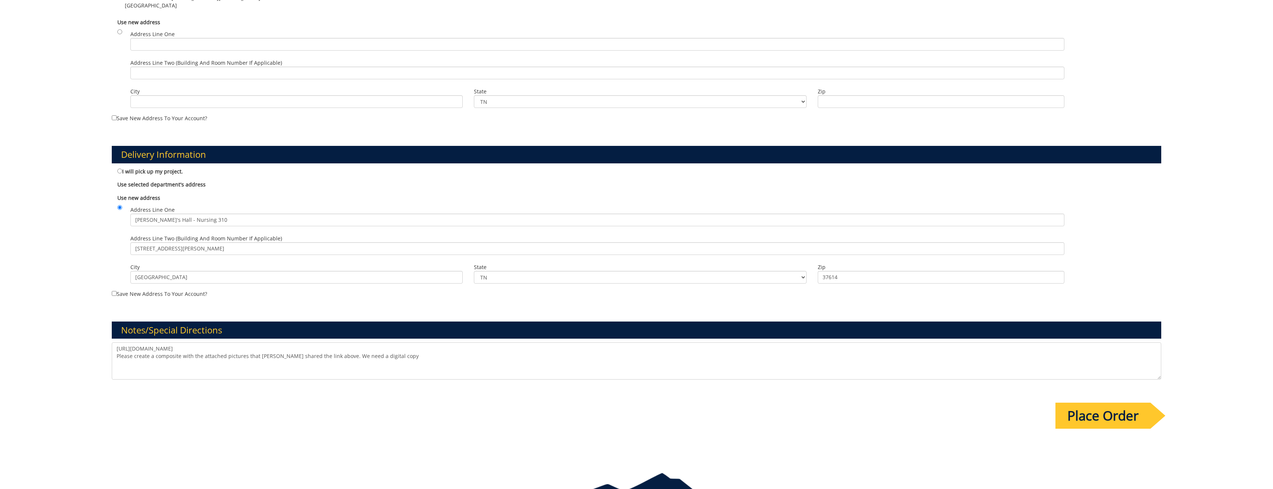
click at [1068, 410] on input "Place Order" at bounding box center [1102, 416] width 95 height 26
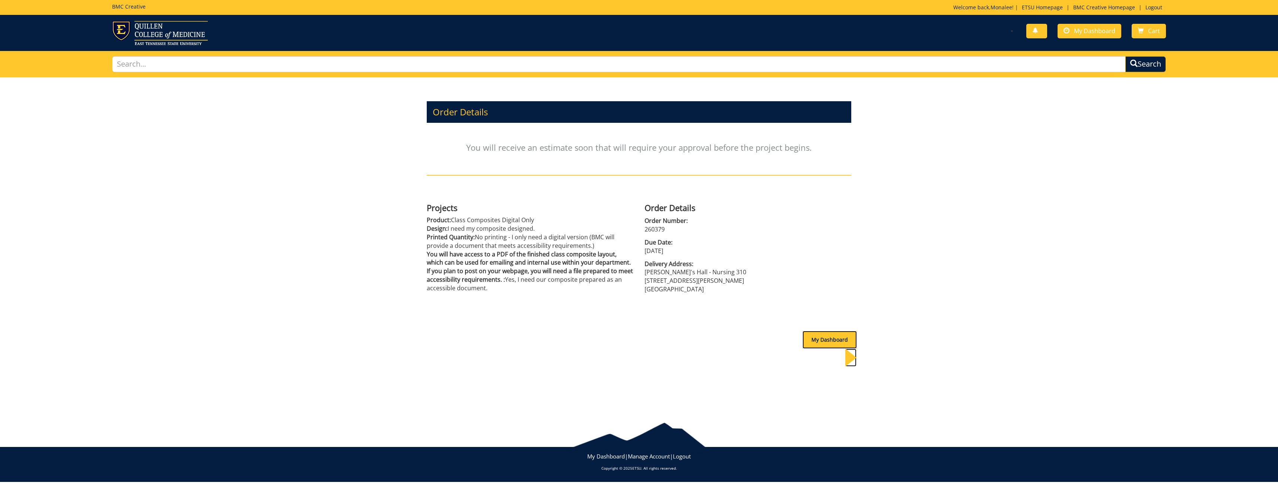
click at [821, 339] on div "My Dashboard" at bounding box center [830, 340] width 54 height 18
